Goal: Complete application form

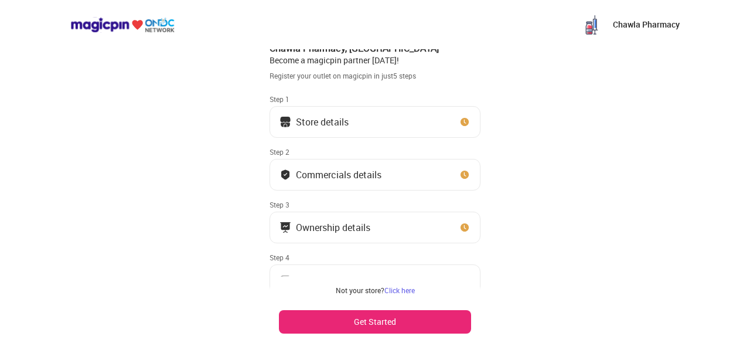
scroll to position [16, 0]
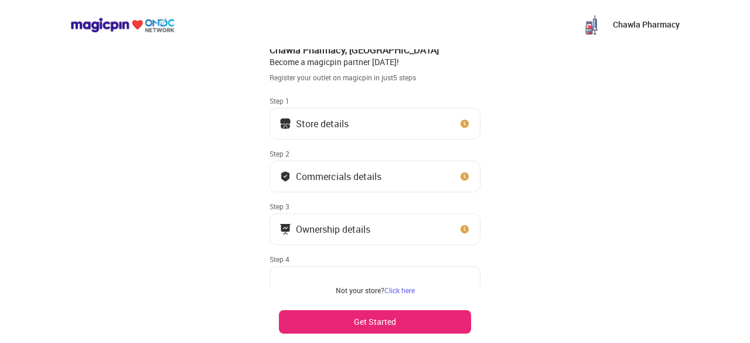
click at [381, 134] on button "Store details" at bounding box center [374, 124] width 211 height 32
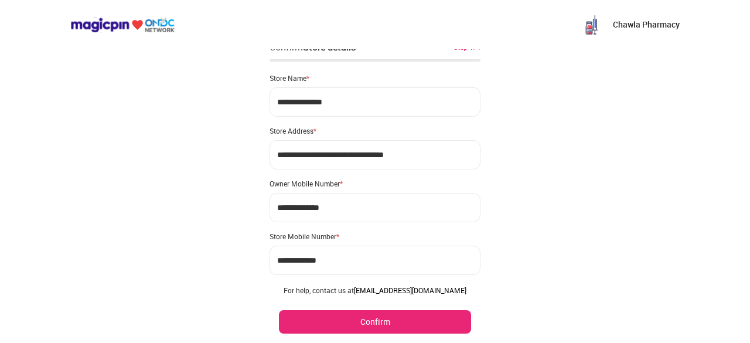
scroll to position [0, 0]
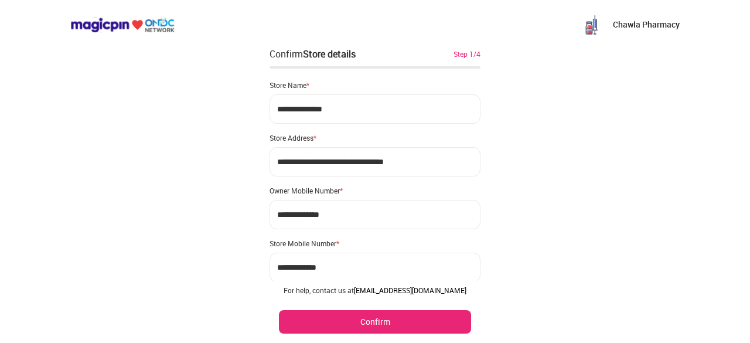
click at [408, 317] on button "Confirm" at bounding box center [375, 321] width 192 height 23
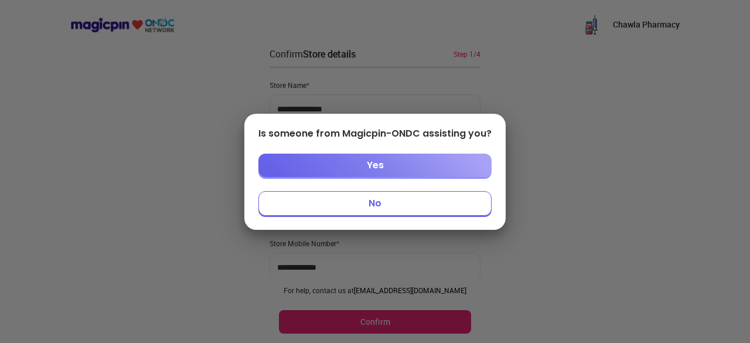
click at [403, 166] on button "Yes" at bounding box center [374, 164] width 233 height 23
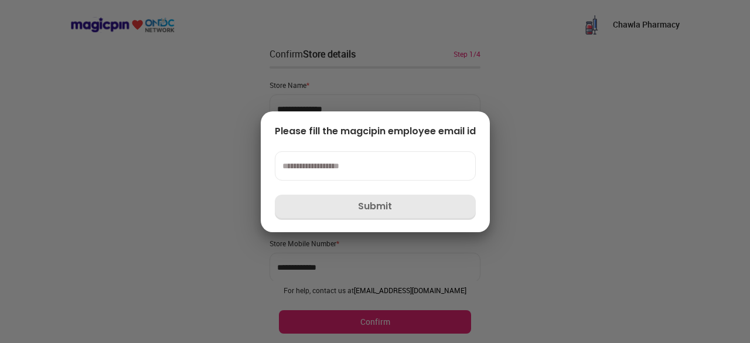
click at [385, 173] on input at bounding box center [375, 165] width 201 height 29
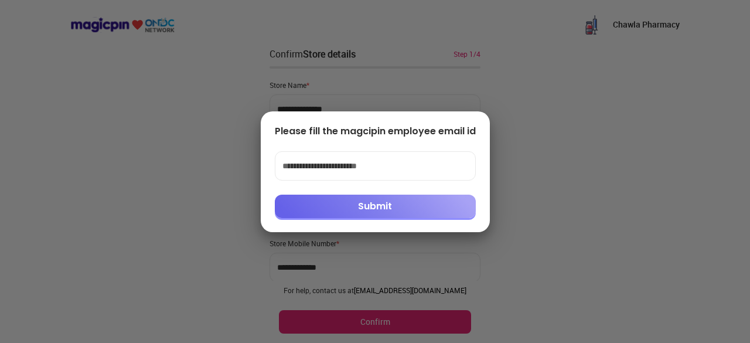
click at [399, 209] on button "Submit" at bounding box center [375, 205] width 201 height 23
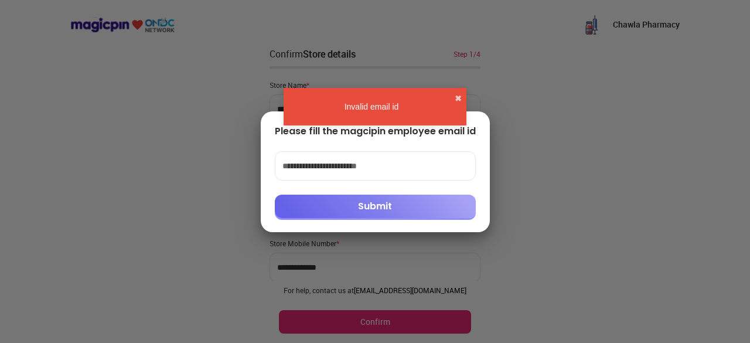
click at [438, 114] on div "Invalid email id ✖" at bounding box center [374, 106] width 183 height 37
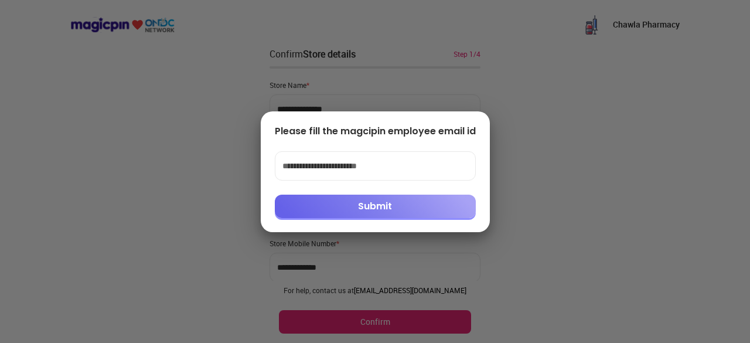
drag, startPoint x: 406, startPoint y: 171, endPoint x: 355, endPoint y: 170, distance: 50.4
click at [355, 170] on input "**********" at bounding box center [375, 165] width 201 height 29
click at [371, 205] on button "Submit" at bounding box center [375, 205] width 201 height 23
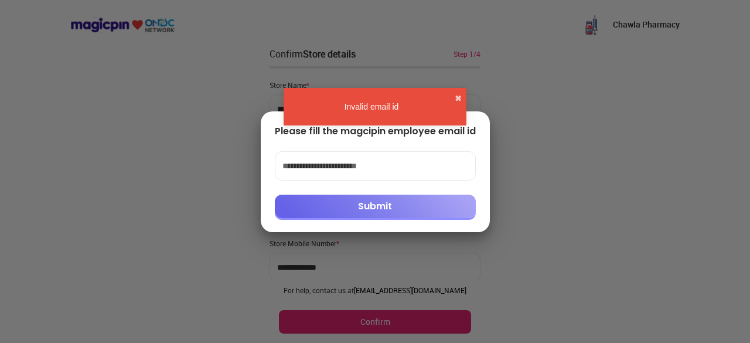
click at [452, 96] on div "Invalid email id ✖" at bounding box center [374, 106] width 183 height 37
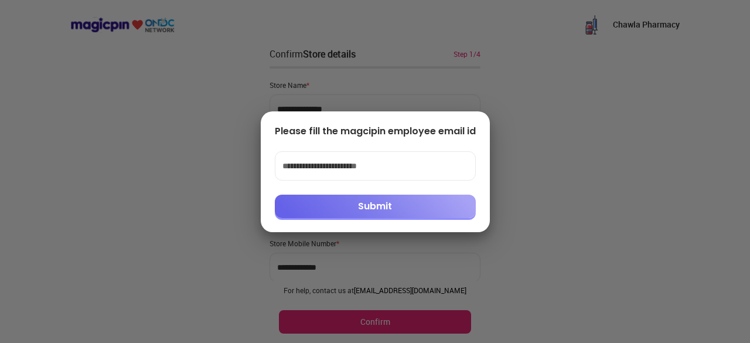
click at [488, 126] on div "**********" at bounding box center [375, 171] width 229 height 121
click at [281, 254] on div at bounding box center [375, 171] width 750 height 343
drag, startPoint x: 414, startPoint y: 167, endPoint x: 170, endPoint y: 166, distance: 244.2
click at [170, 166] on div "**********" at bounding box center [375, 171] width 750 height 343
click at [370, 159] on input "**********" at bounding box center [375, 165] width 201 height 29
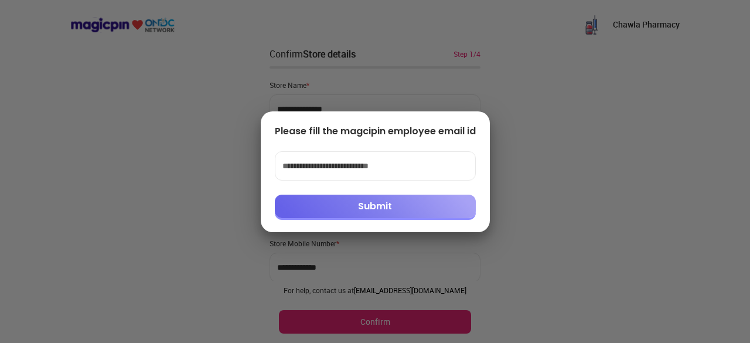
type input "**********"
click at [376, 201] on button "Submit" at bounding box center [375, 205] width 201 height 23
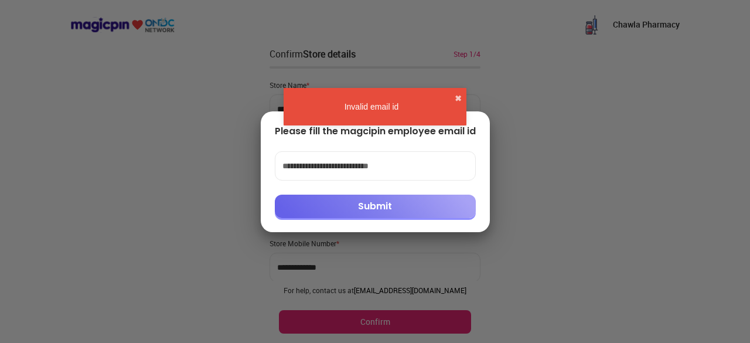
click at [381, 203] on button "Submit" at bounding box center [375, 205] width 201 height 23
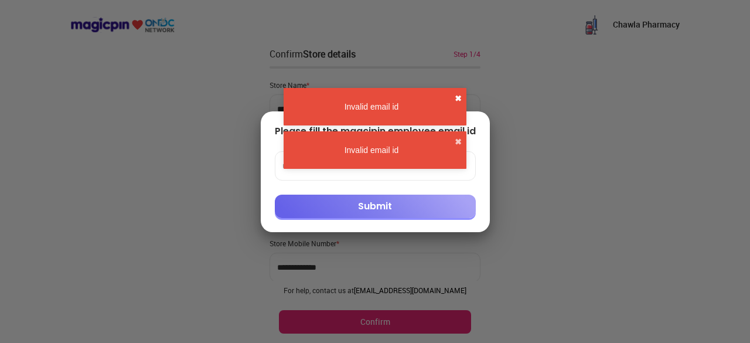
click at [457, 95] on button "✖" at bounding box center [457, 99] width 7 height 12
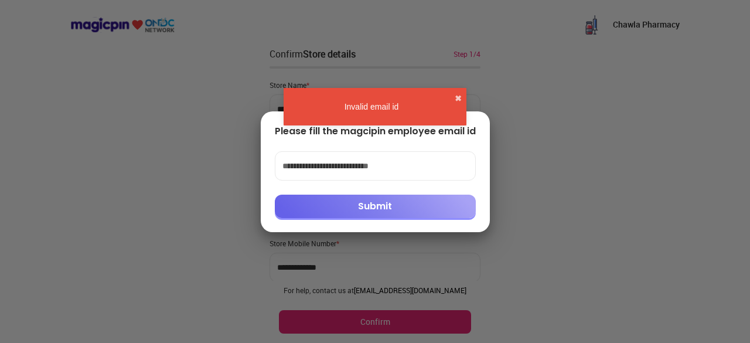
click at [491, 128] on div at bounding box center [375, 171] width 750 height 343
drag, startPoint x: 467, startPoint y: 134, endPoint x: 460, endPoint y: 137, distance: 8.4
click at [460, 137] on div "Please fill the magcipin employee email id" at bounding box center [375, 131] width 201 height 12
click at [519, 193] on div at bounding box center [375, 171] width 750 height 343
drag, startPoint x: 397, startPoint y: 273, endPoint x: 398, endPoint y: 264, distance: 8.9
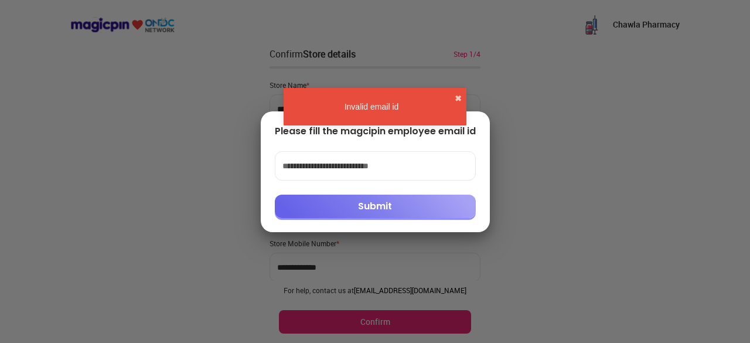
click at [397, 272] on div at bounding box center [375, 171] width 750 height 343
click at [454, 98] on div "Invalid email id ✖" at bounding box center [374, 106] width 183 height 37
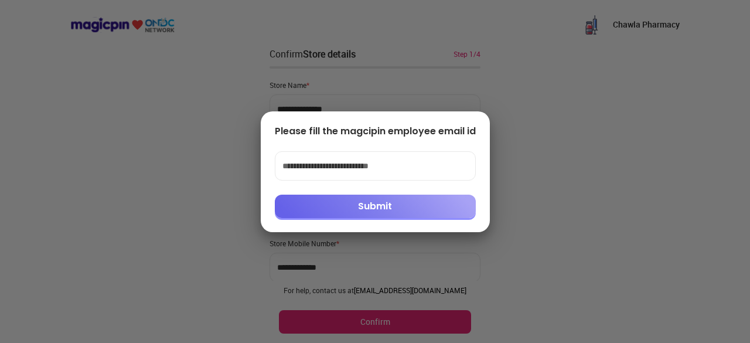
drag, startPoint x: 405, startPoint y: 176, endPoint x: 165, endPoint y: 149, distance: 241.6
click at [165, 149] on div "**********" at bounding box center [375, 171] width 750 height 343
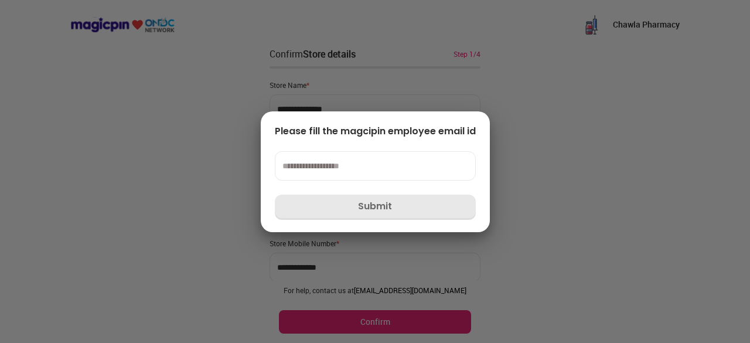
drag, startPoint x: 732, startPoint y: 150, endPoint x: 698, endPoint y: 159, distance: 34.9
click at [732, 150] on div at bounding box center [375, 171] width 750 height 343
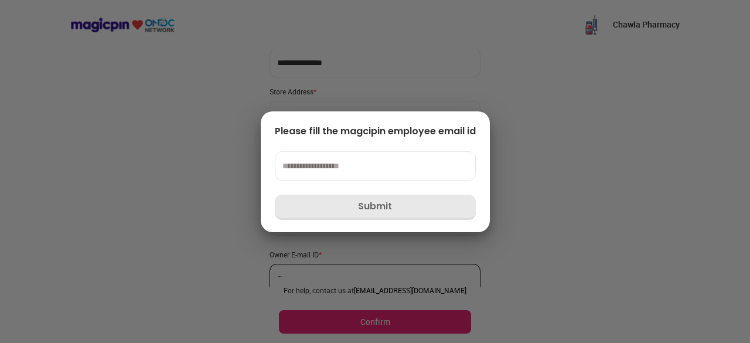
scroll to position [100, 0]
click at [365, 321] on div at bounding box center [375, 171] width 750 height 343
click at [373, 166] on input at bounding box center [375, 165] width 201 height 29
click at [484, 146] on div "Please fill the magcipin employee email id Submit" at bounding box center [375, 171] width 229 height 121
click at [371, 163] on input at bounding box center [375, 165] width 201 height 29
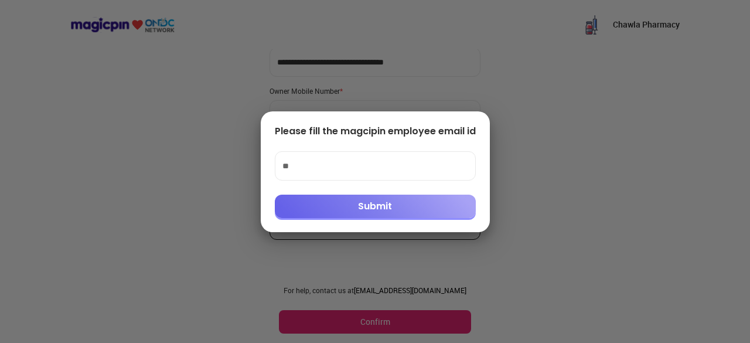
type input "**"
click at [385, 208] on button "Submit" at bounding box center [375, 205] width 201 height 23
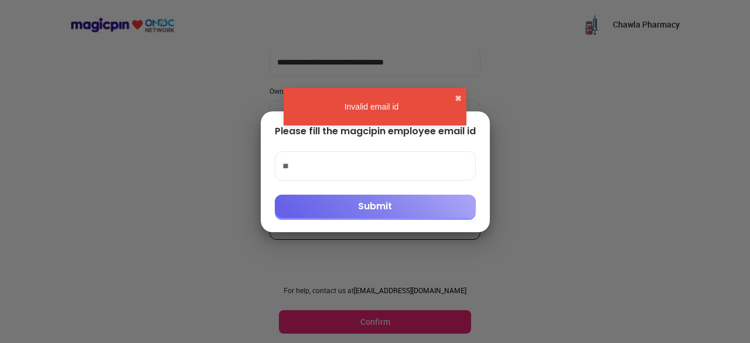
click at [454, 100] on div "Invalid email id ✖" at bounding box center [374, 106] width 183 height 37
